Goal: Check status: Check status

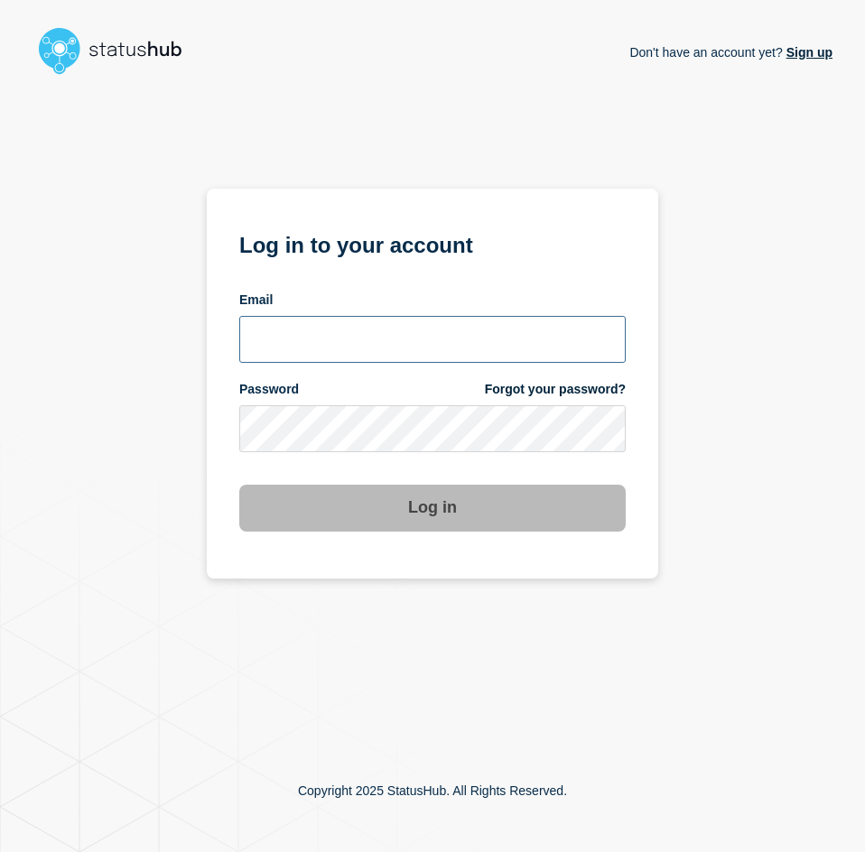
click at [384, 320] on input "email input" at bounding box center [432, 339] width 386 height 47
click at [0, 851] on com-1password-button at bounding box center [0, 852] width 0 height 0
click at [361, 330] on input "email input" at bounding box center [432, 339] width 386 height 47
type input "[EMAIL_ADDRESS][PERSON_NAME][DOMAIN_NAME]"
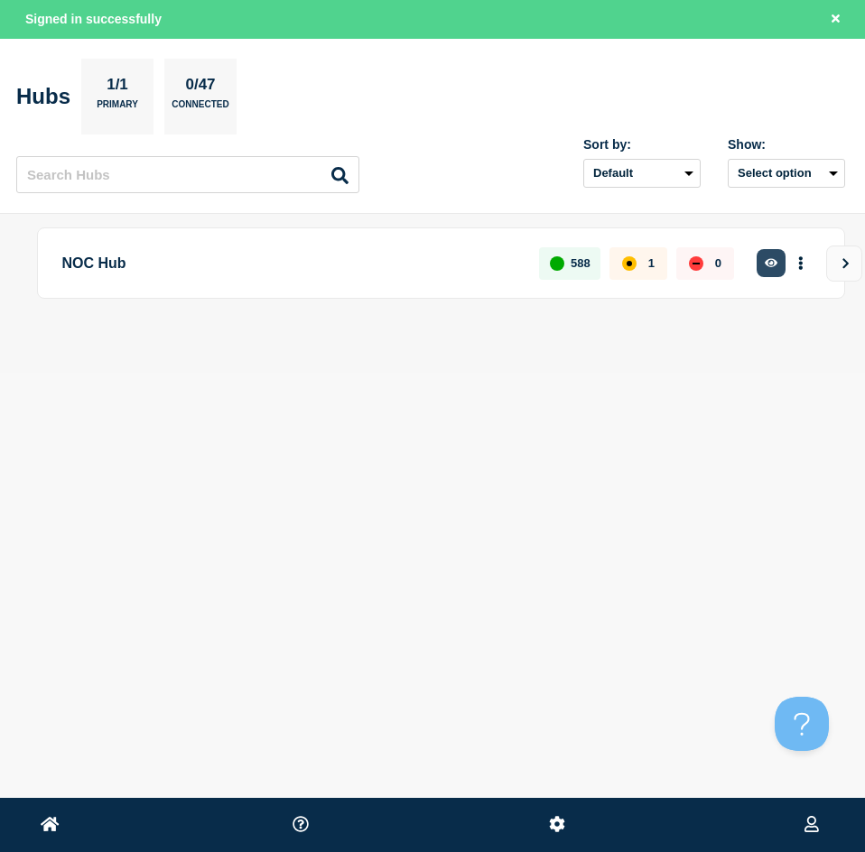
click at [780, 258] on button "button" at bounding box center [772, 263] width 30 height 28
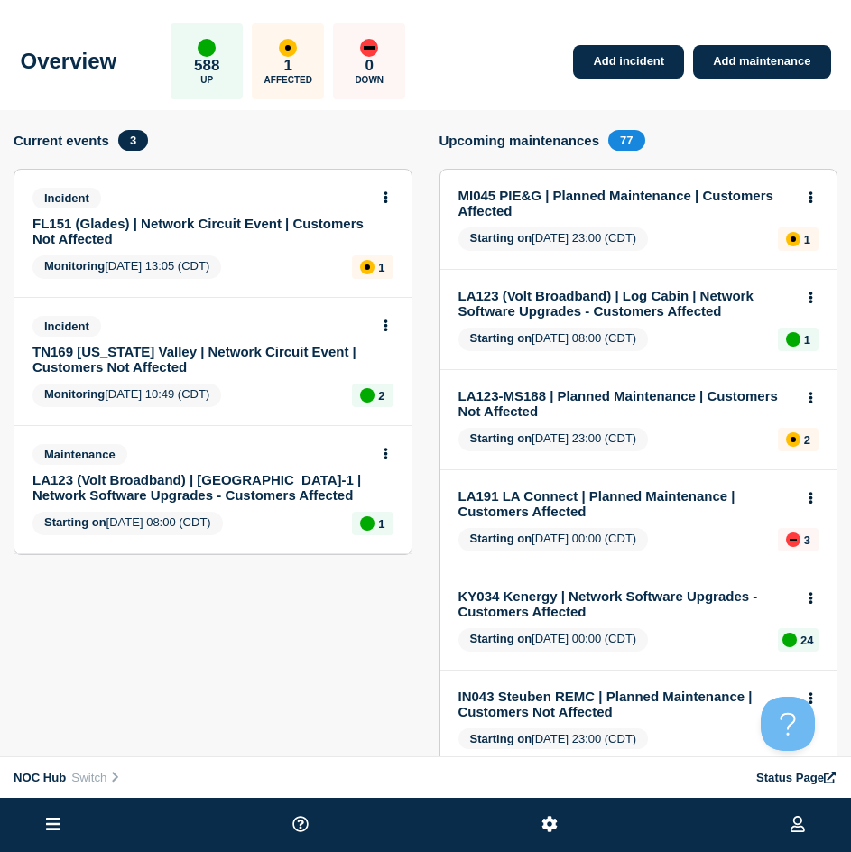
click at [63, 244] on link "FL151 (Glades) | Network Circuit Event | Customers Not Affected" at bounding box center [201, 231] width 337 height 31
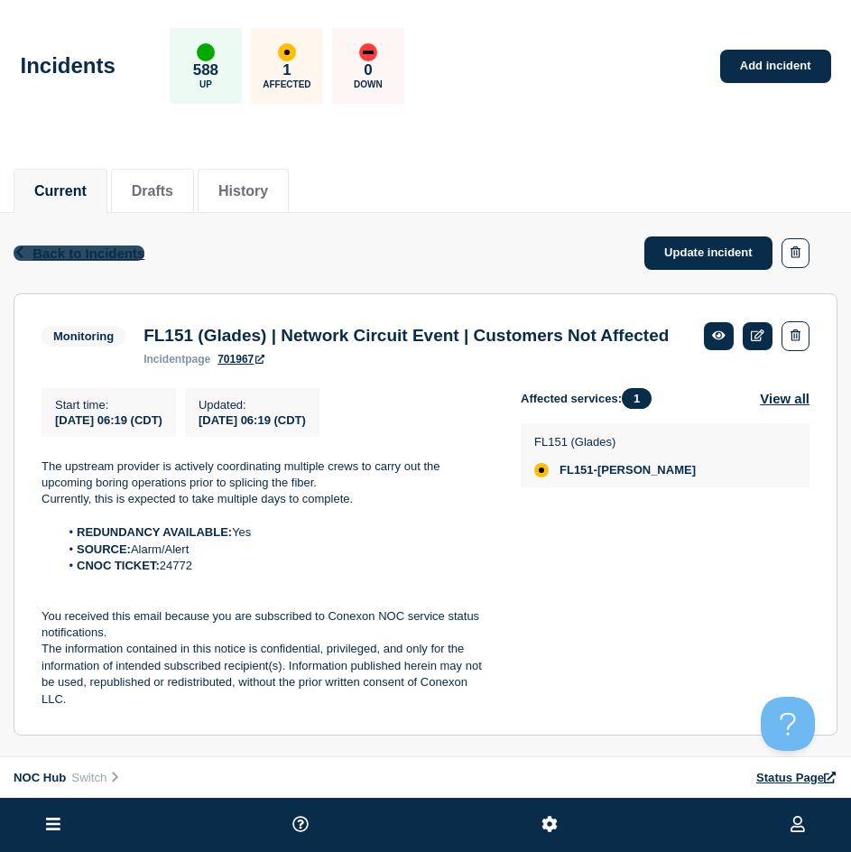
click at [86, 250] on span "Back to Incidents" at bounding box center [89, 253] width 112 height 15
